Goal: Navigation & Orientation: Find specific page/section

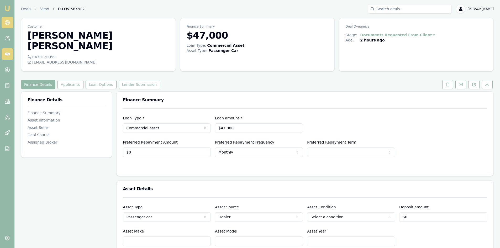
click at [8, 23] on circle at bounding box center [7, 22] width 3 height 3
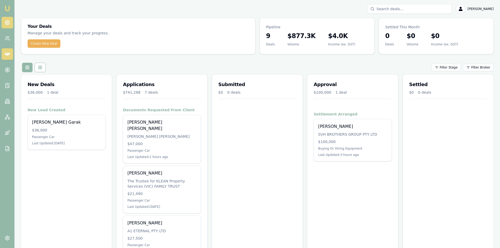
click at [6, 22] on icon at bounding box center [7, 22] width 5 height 5
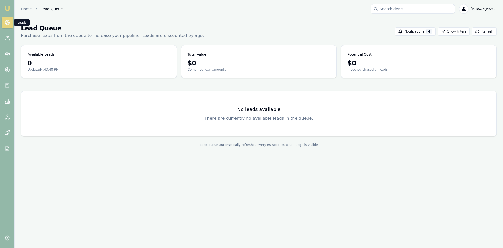
click at [6, 22] on icon at bounding box center [7, 22] width 5 height 5
click at [9, 24] on icon at bounding box center [7, 22] width 5 height 5
click at [5, 40] on icon at bounding box center [6, 39] width 3 height 1
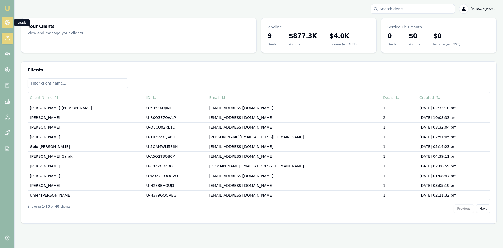
click at [7, 22] on circle at bounding box center [7, 22] width 1 height 1
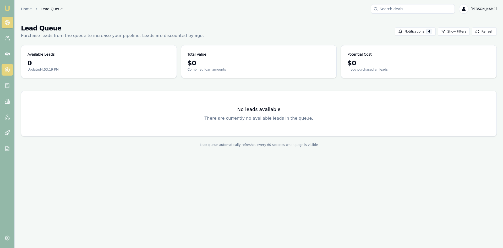
click at [6, 68] on icon at bounding box center [7, 69] width 5 height 5
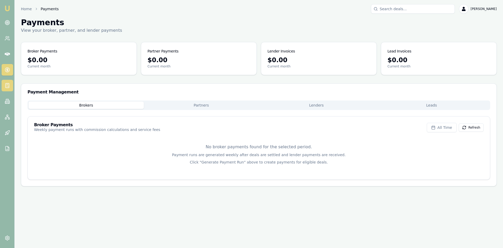
click at [10, 89] on link at bounding box center [8, 86] width 12 height 12
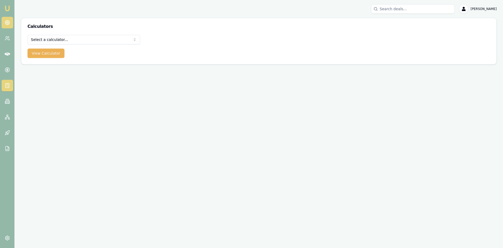
click at [7, 23] on icon at bounding box center [7, 22] width 5 height 5
